Goal: Browse casually: Explore the website without a specific task or goal

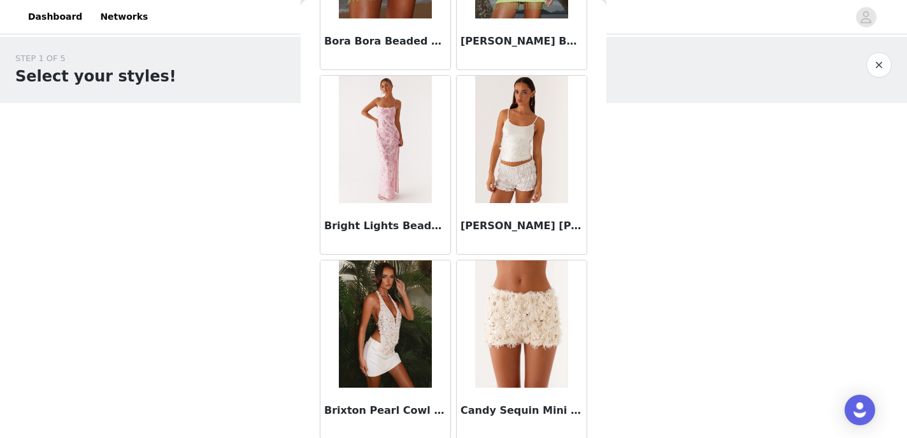
scroll to position [1511, 0]
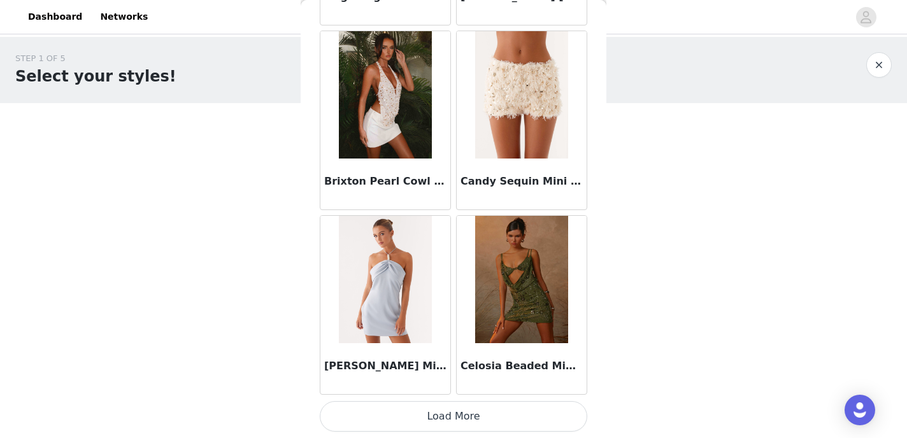
click at [479, 424] on button "Load More" at bounding box center [454, 416] width 268 height 31
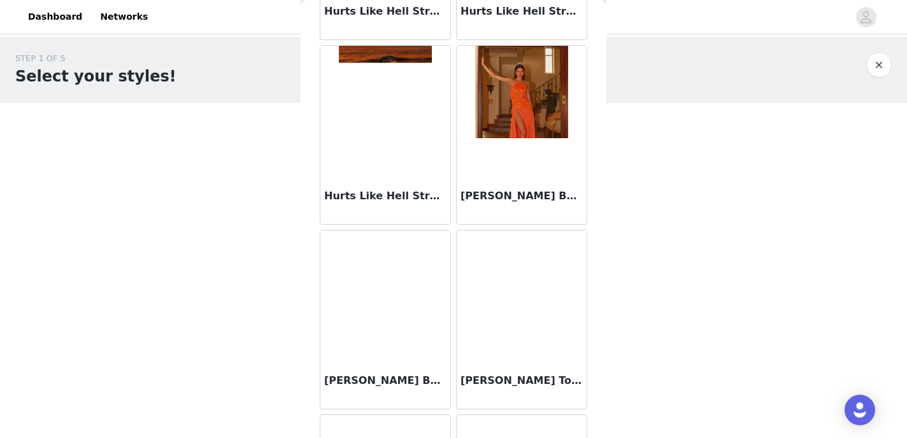
scroll to position [3359, 0]
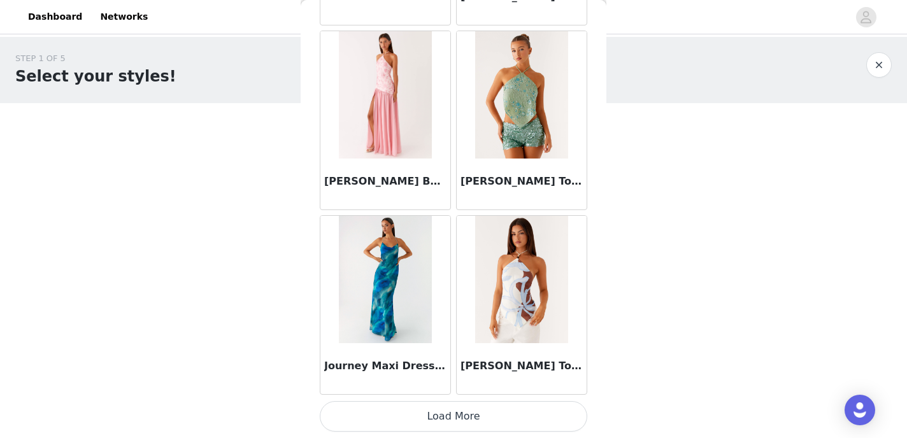
click at [491, 424] on button "Load More" at bounding box center [454, 416] width 268 height 31
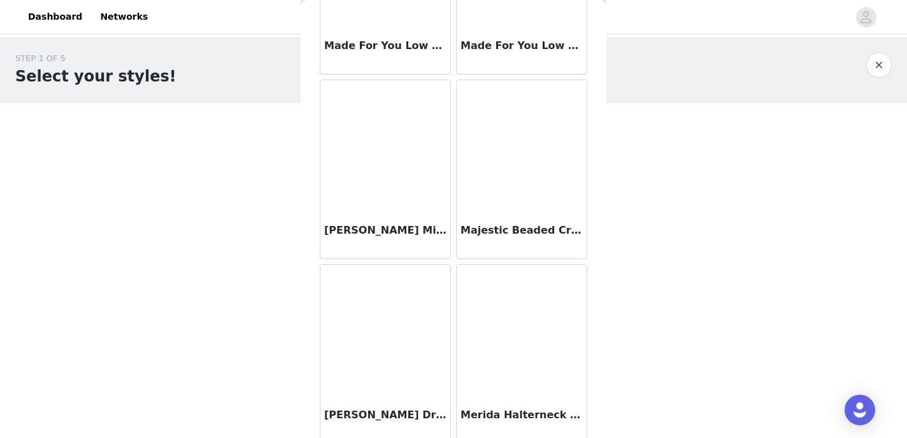
scroll to position [5207, 0]
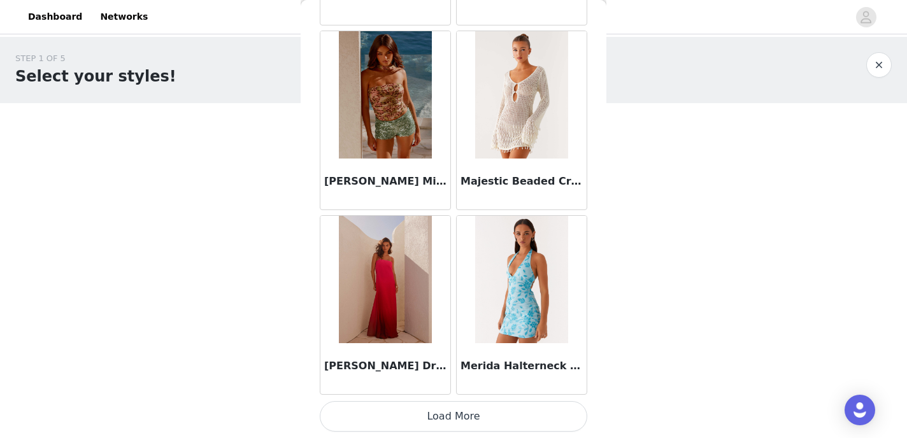
click at [465, 408] on button "Load More" at bounding box center [454, 416] width 268 height 31
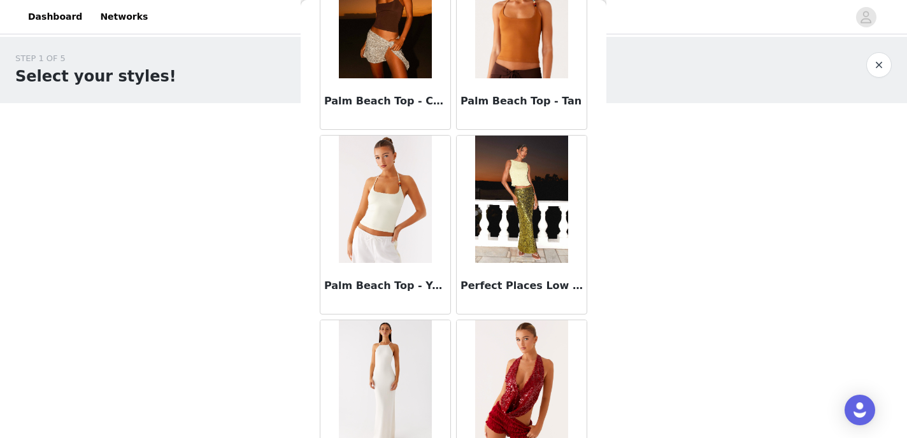
scroll to position [7054, 0]
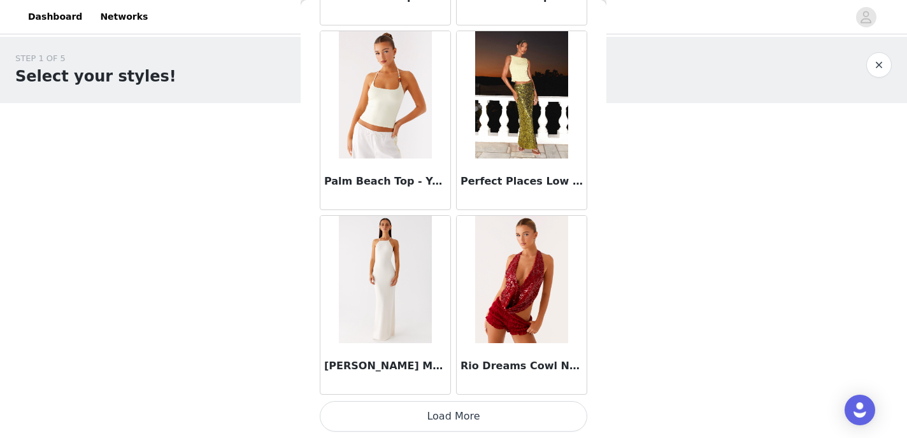
click at [450, 408] on button "Load More" at bounding box center [454, 416] width 268 height 31
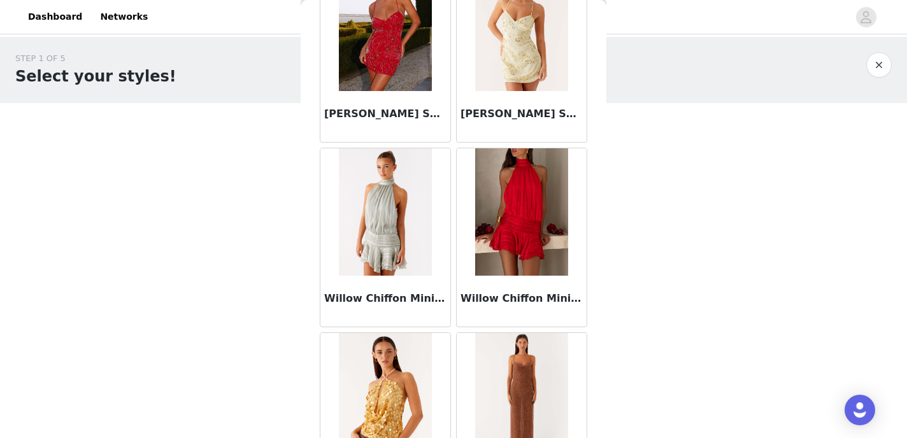
scroll to position [8861, 0]
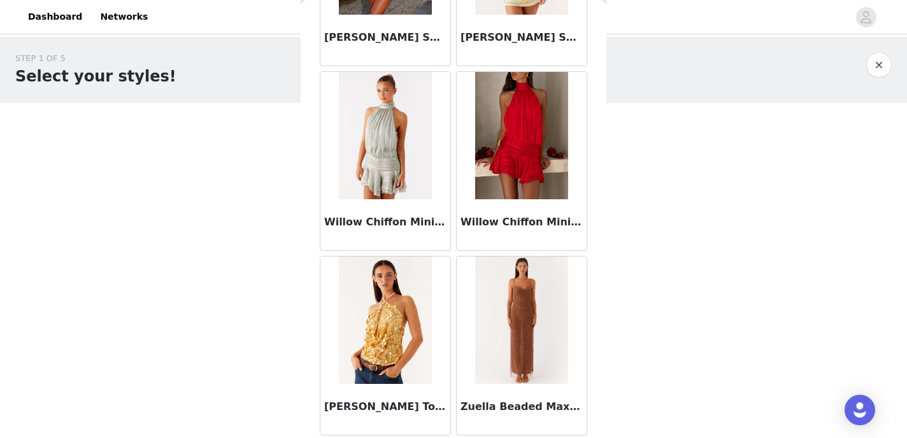
click at [493, 318] on img at bounding box center [521, 320] width 93 height 127
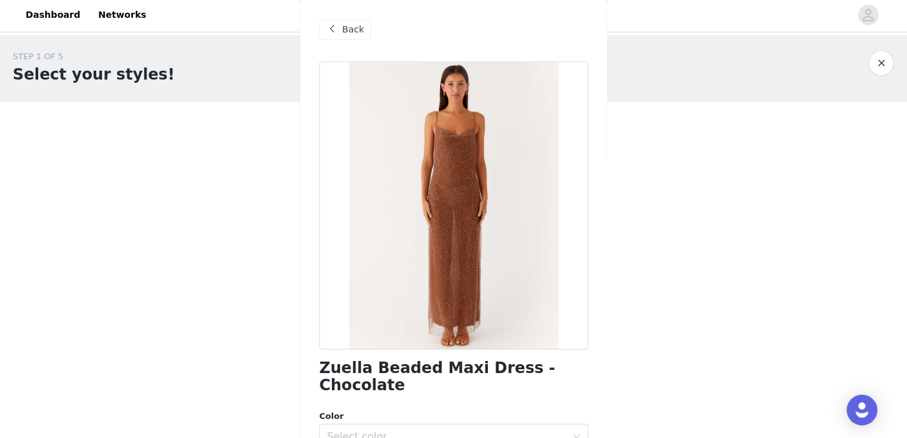
scroll to position [0, 0]
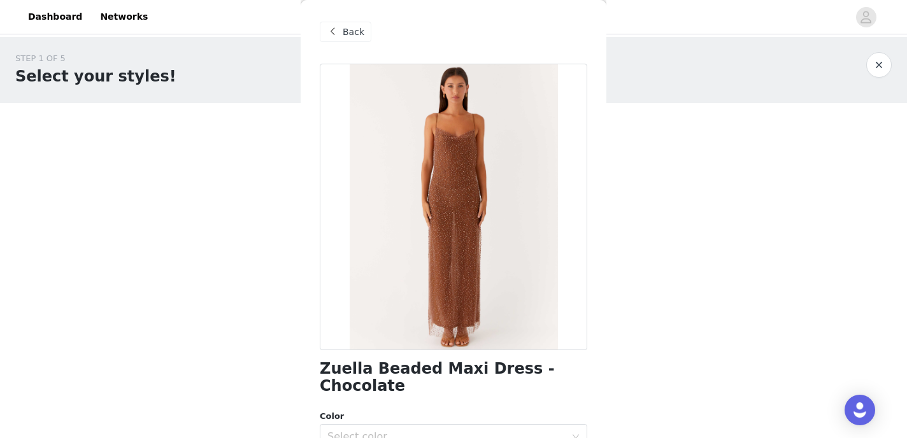
click at [454, 371] on h1 "Zuella Beaded Maxi Dress - Chocolate" at bounding box center [454, 378] width 268 height 34
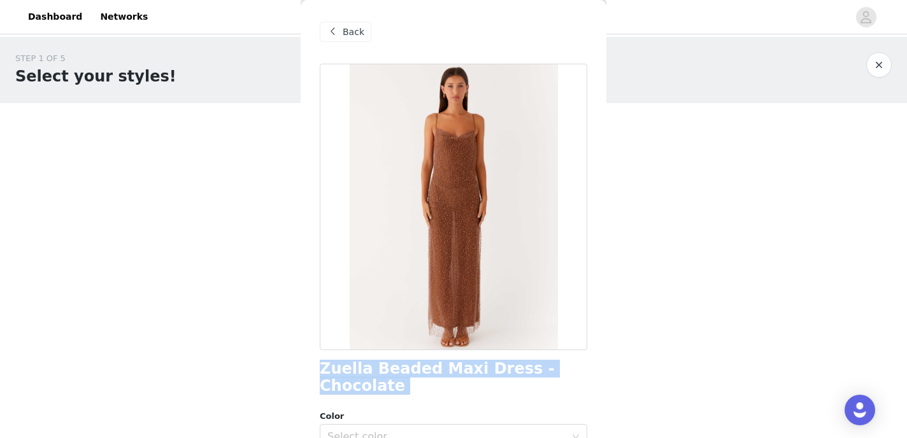
click at [454, 371] on h1 "Zuella Beaded Maxi Dress - Chocolate" at bounding box center [454, 378] width 268 height 34
copy div "Zuella Beaded Maxi Dress - Chocolate"
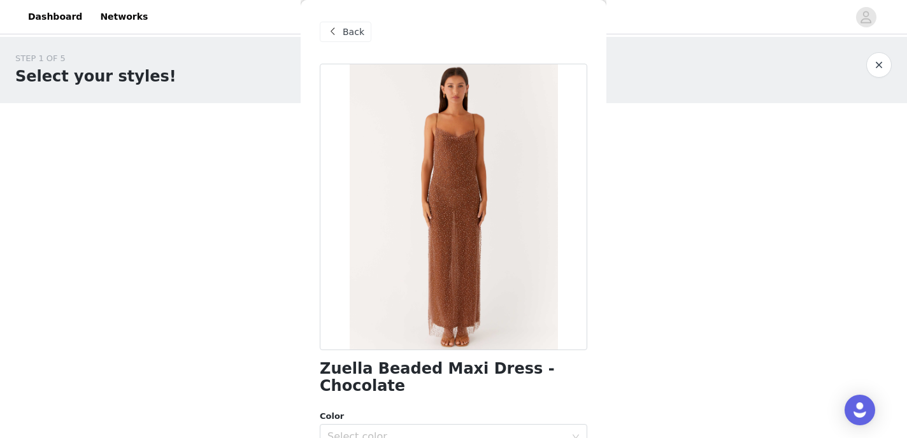
click at [342, 27] on div "Back" at bounding box center [346, 32] width 52 height 20
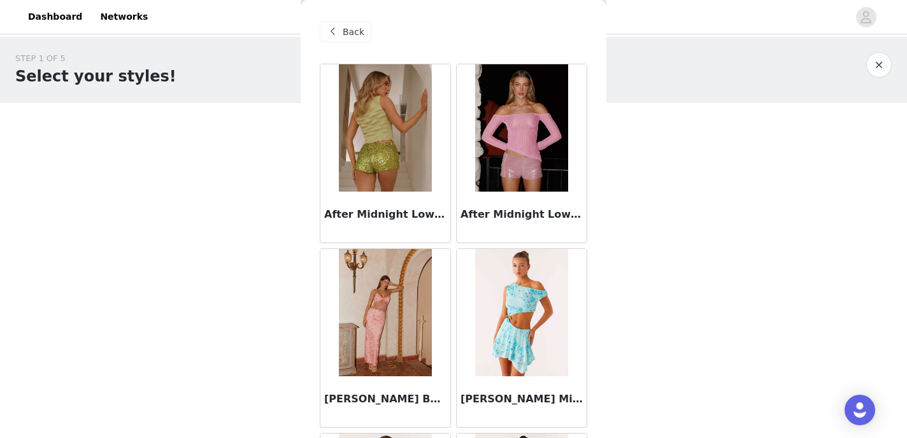
click at [340, 27] on div "Back" at bounding box center [346, 32] width 52 height 20
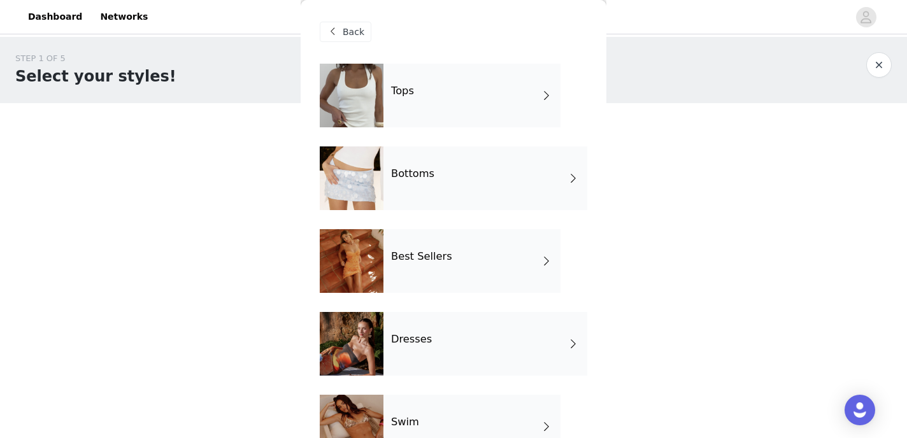
click at [423, 161] on div "Bottoms" at bounding box center [486, 179] width 204 height 64
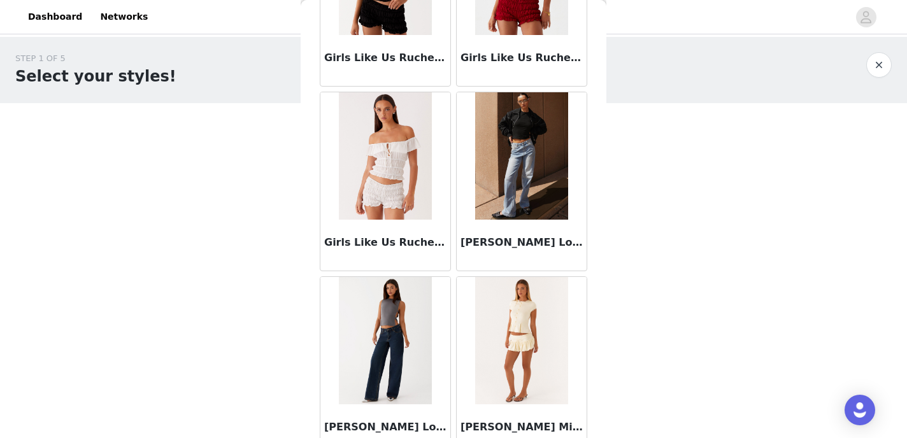
scroll to position [1510, 0]
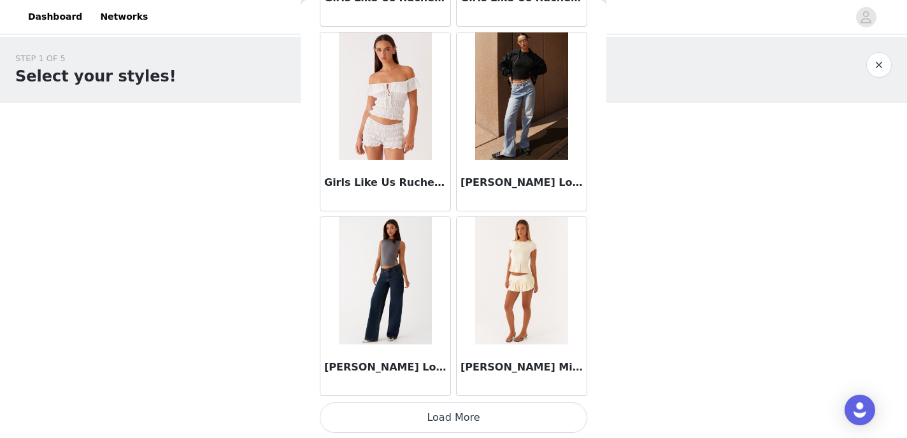
click at [467, 417] on button "Load More" at bounding box center [454, 418] width 268 height 31
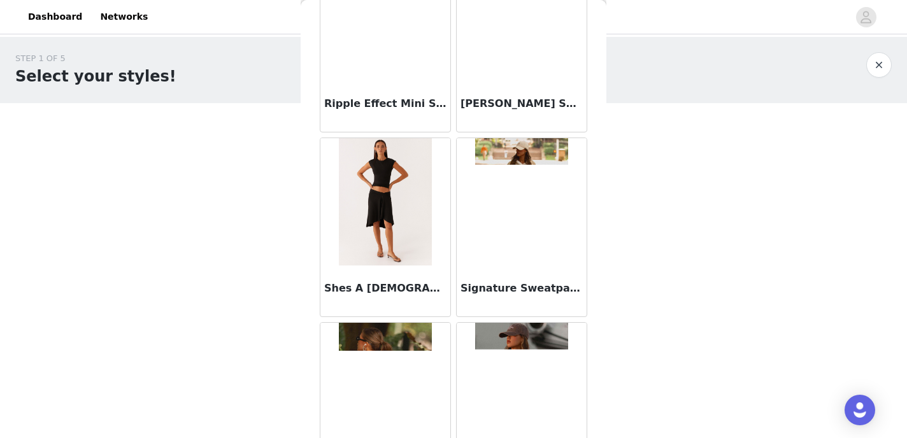
scroll to position [3359, 0]
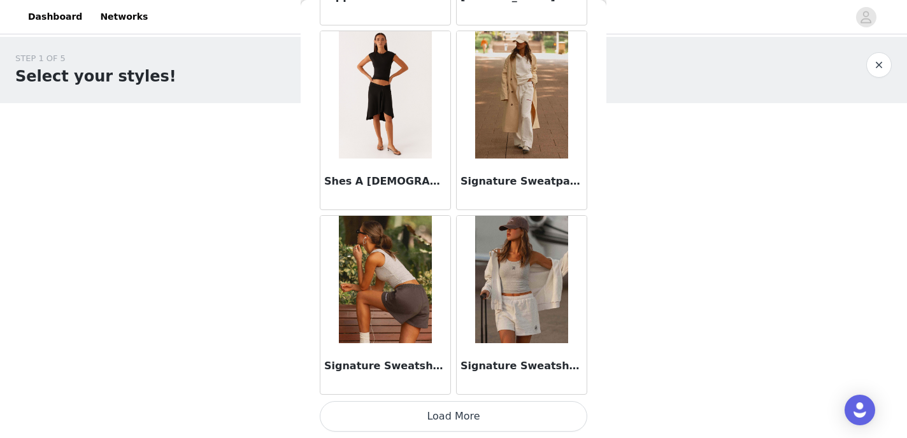
click at [464, 412] on button "Load More" at bounding box center [454, 416] width 268 height 31
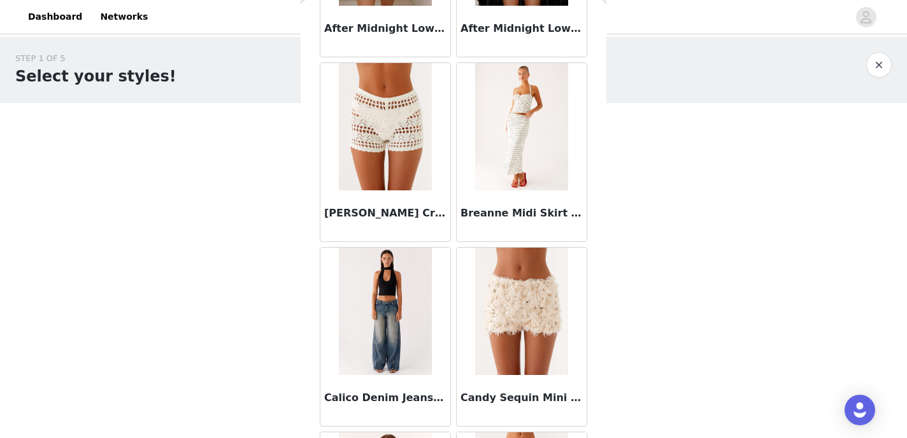
scroll to position [0, 0]
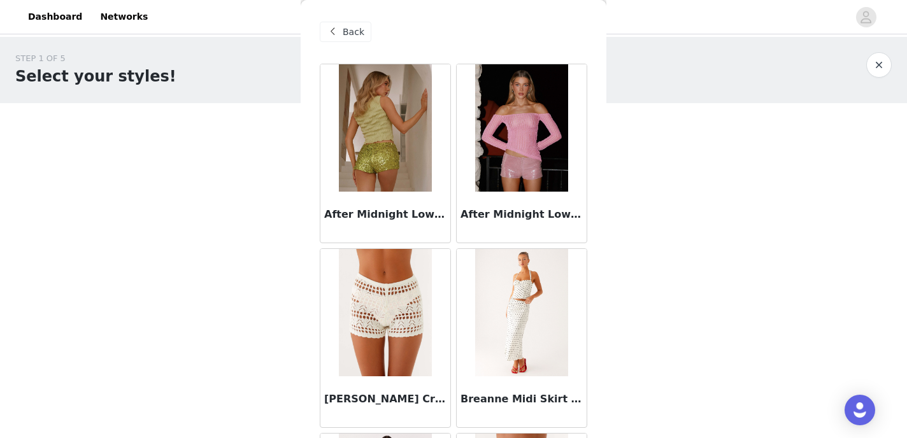
click at [344, 20] on div "Back" at bounding box center [454, 32] width 268 height 64
click at [349, 27] on span "Back" at bounding box center [354, 31] width 22 height 13
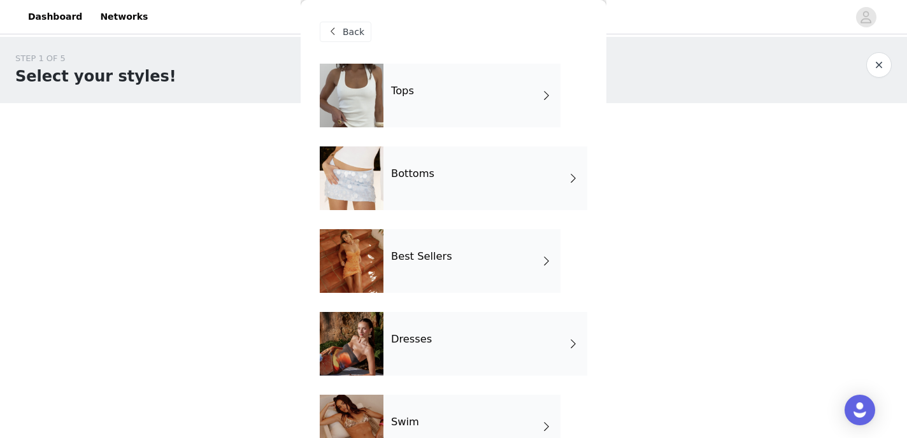
click at [399, 105] on div "Tops" at bounding box center [472, 96] width 177 height 64
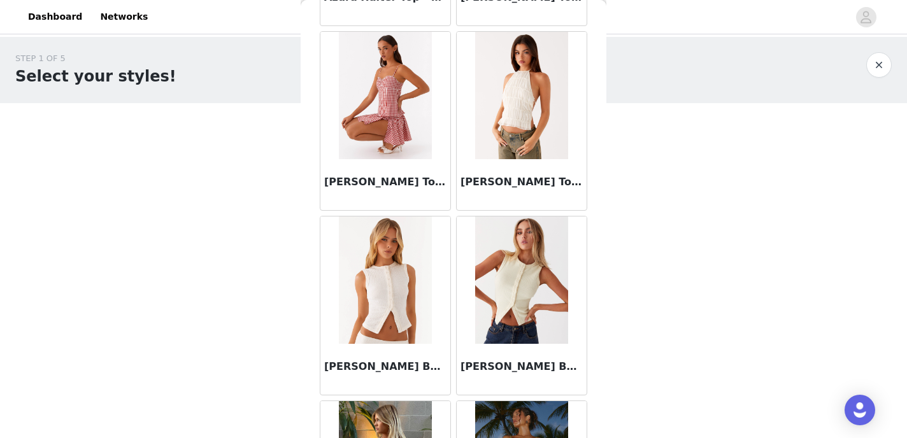
scroll to position [1511, 0]
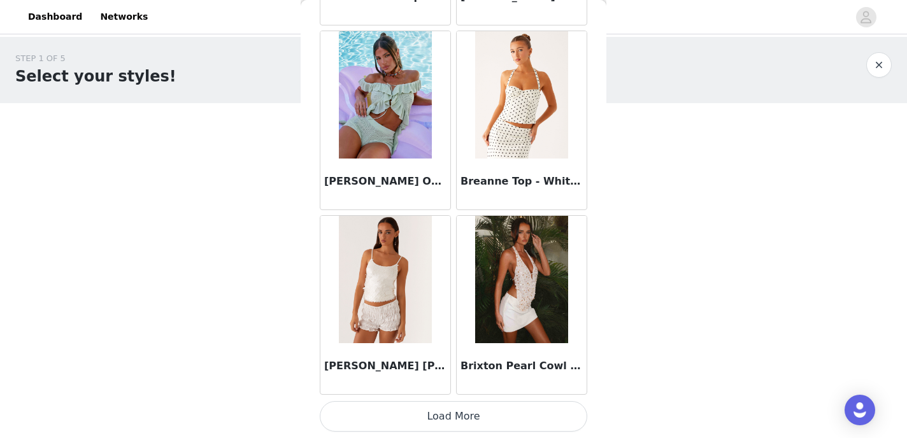
click at [436, 411] on button "Load More" at bounding box center [454, 416] width 268 height 31
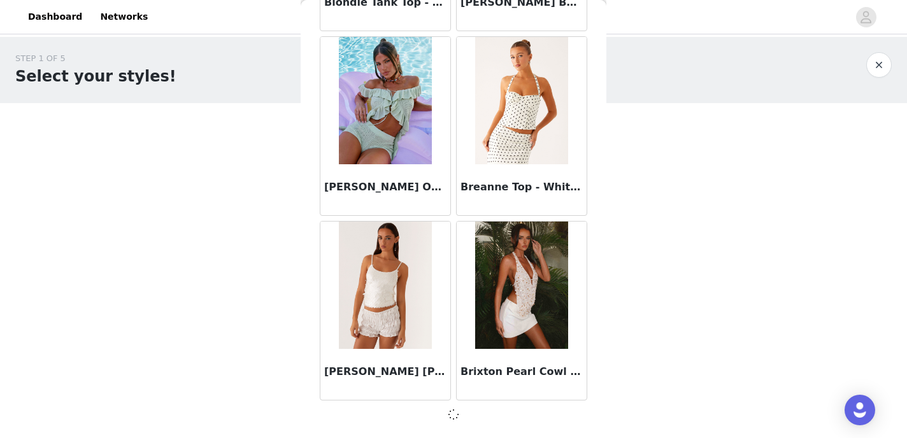
scroll to position [1506, 0]
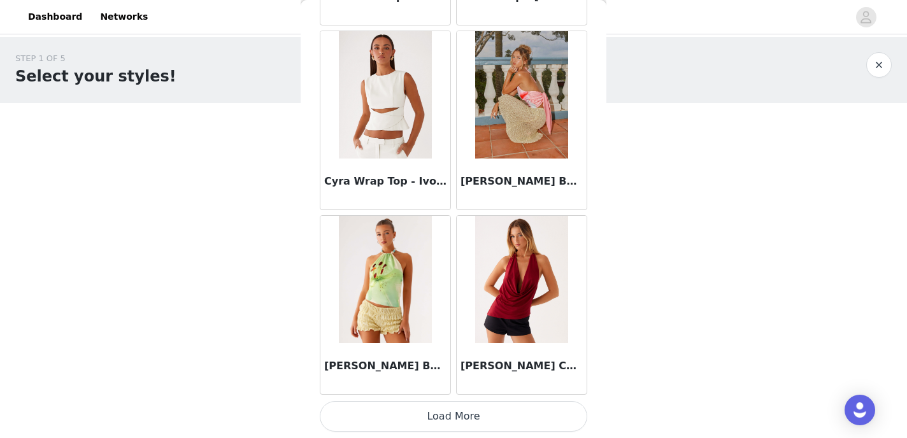
click at [436, 411] on button "Load More" at bounding box center [454, 416] width 268 height 31
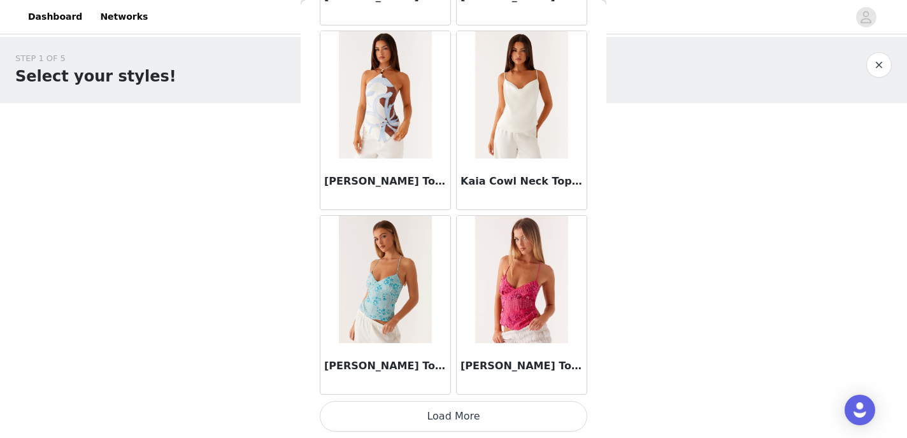
click at [436, 411] on button "Load More" at bounding box center [454, 416] width 268 height 31
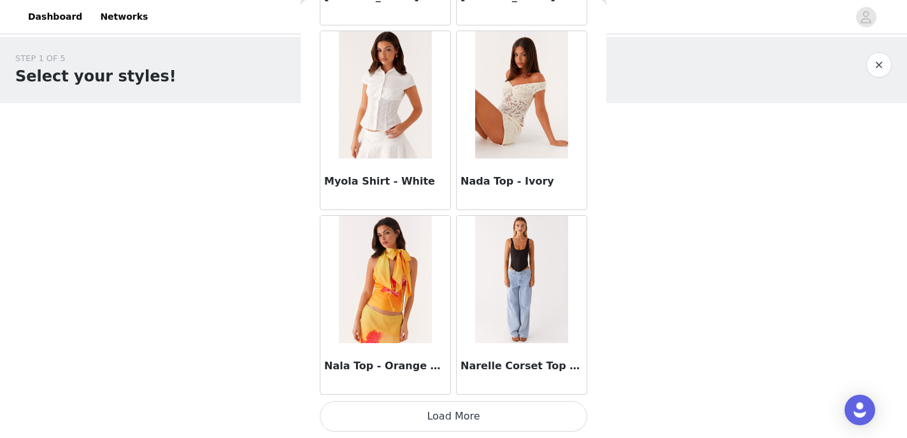
click at [436, 411] on button "Load More" at bounding box center [454, 416] width 268 height 31
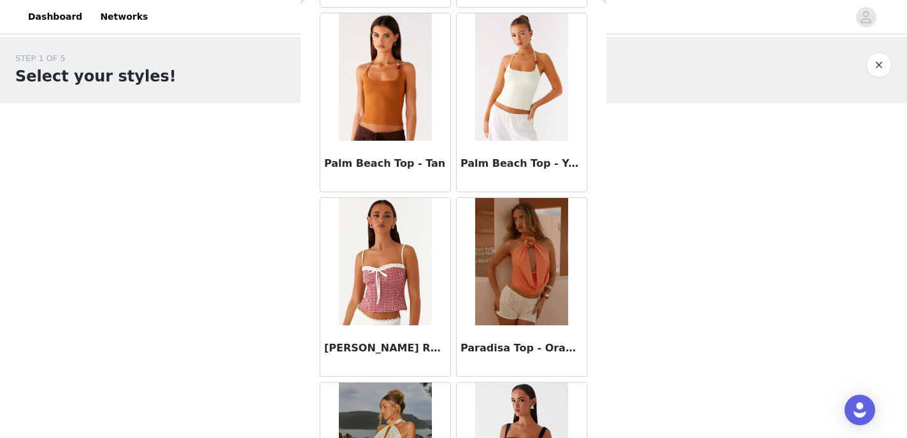
scroll to position [7999, 0]
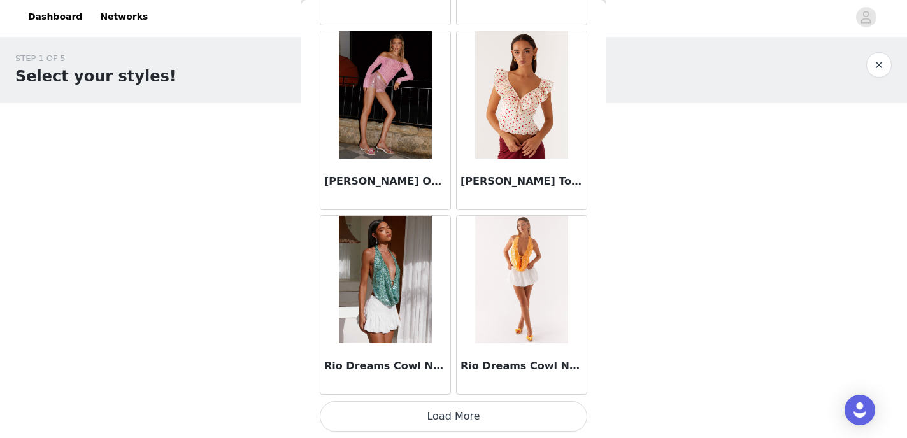
click at [436, 409] on button "Load More" at bounding box center [454, 416] width 268 height 31
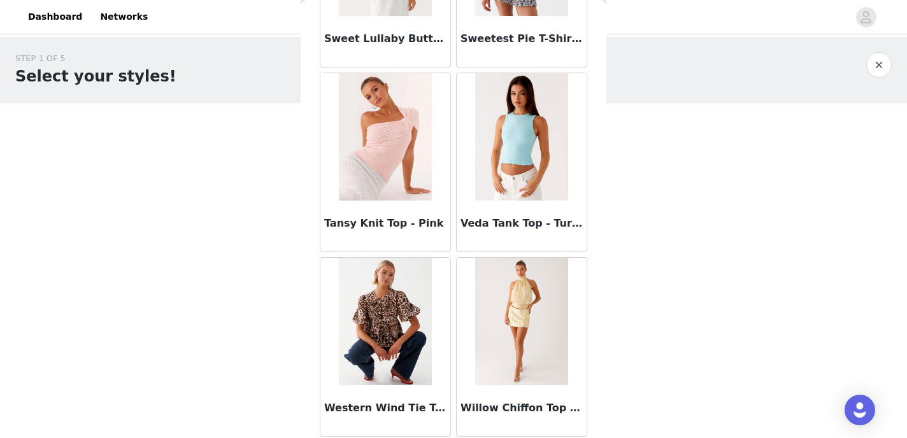
scroll to position [10750, 0]
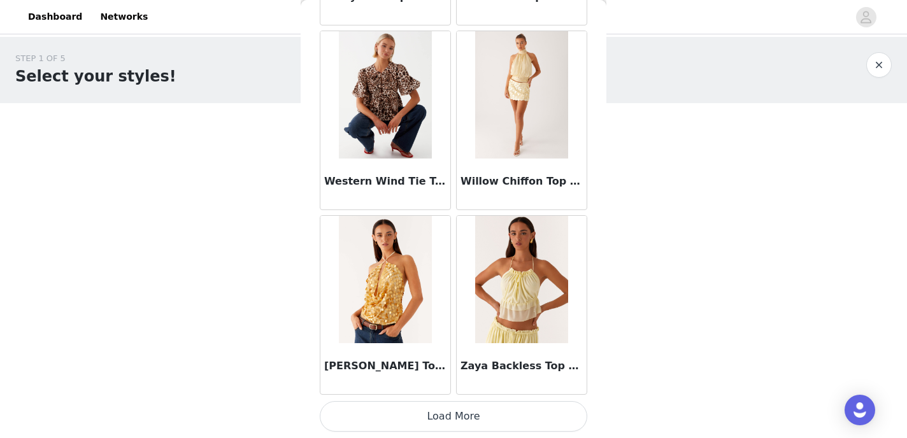
click at [436, 408] on button "Load More" at bounding box center [454, 416] width 268 height 31
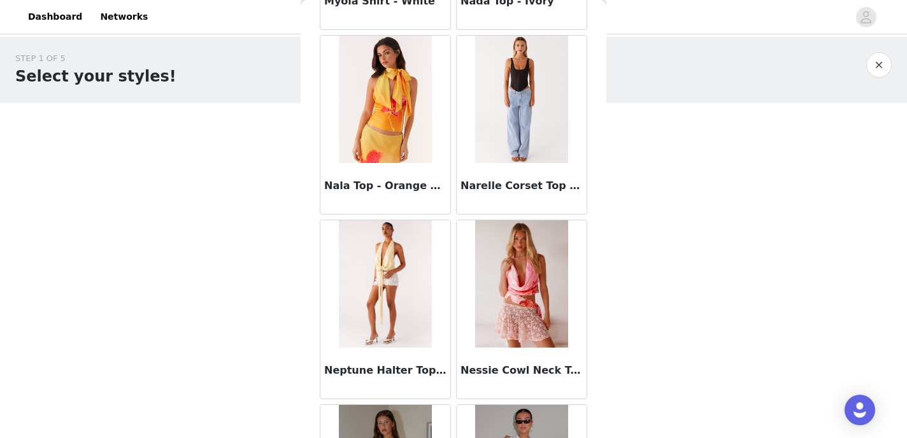
scroll to position [7234, 0]
click at [511, 112] on img at bounding box center [521, 99] width 92 height 127
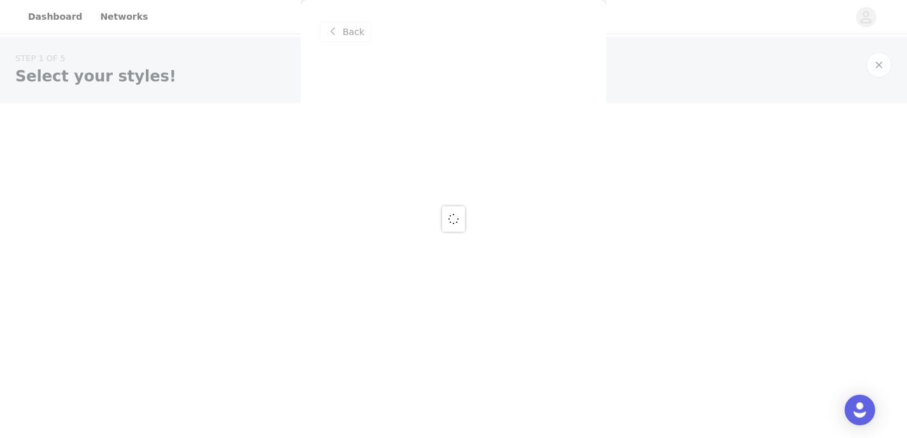
scroll to position [0, 0]
